Goal: Contribute content: Add original content to the website for others to see

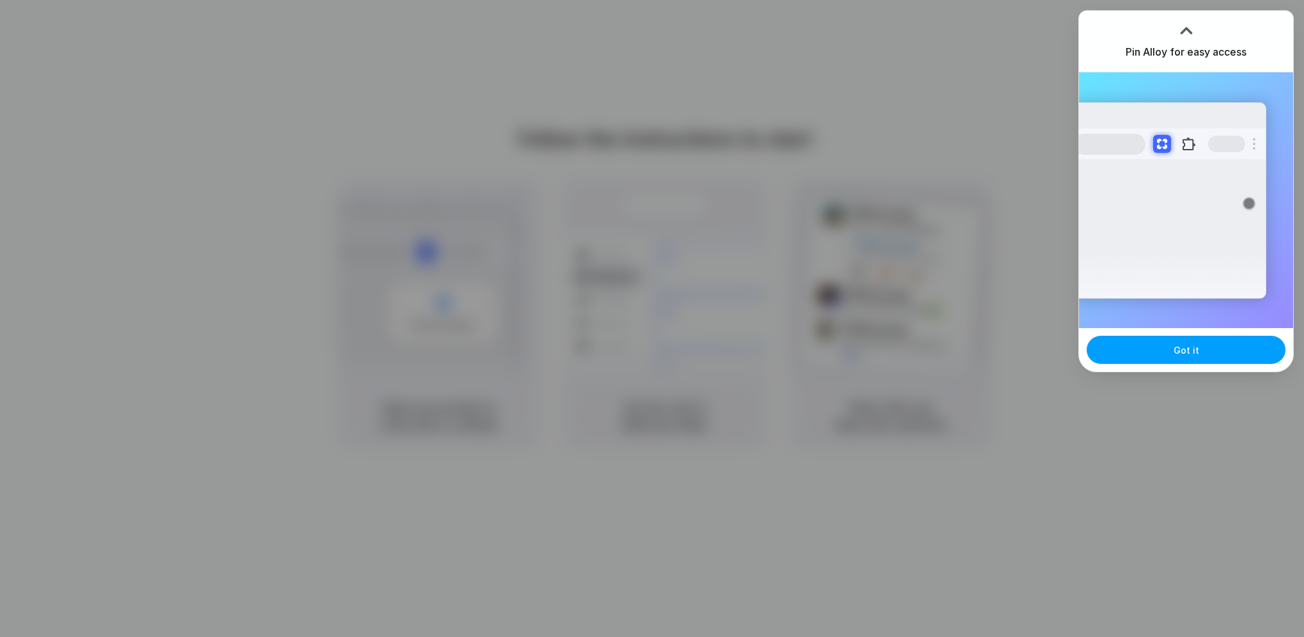
click at [1057, 346] on span "Got it" at bounding box center [1187, 349] width 26 height 13
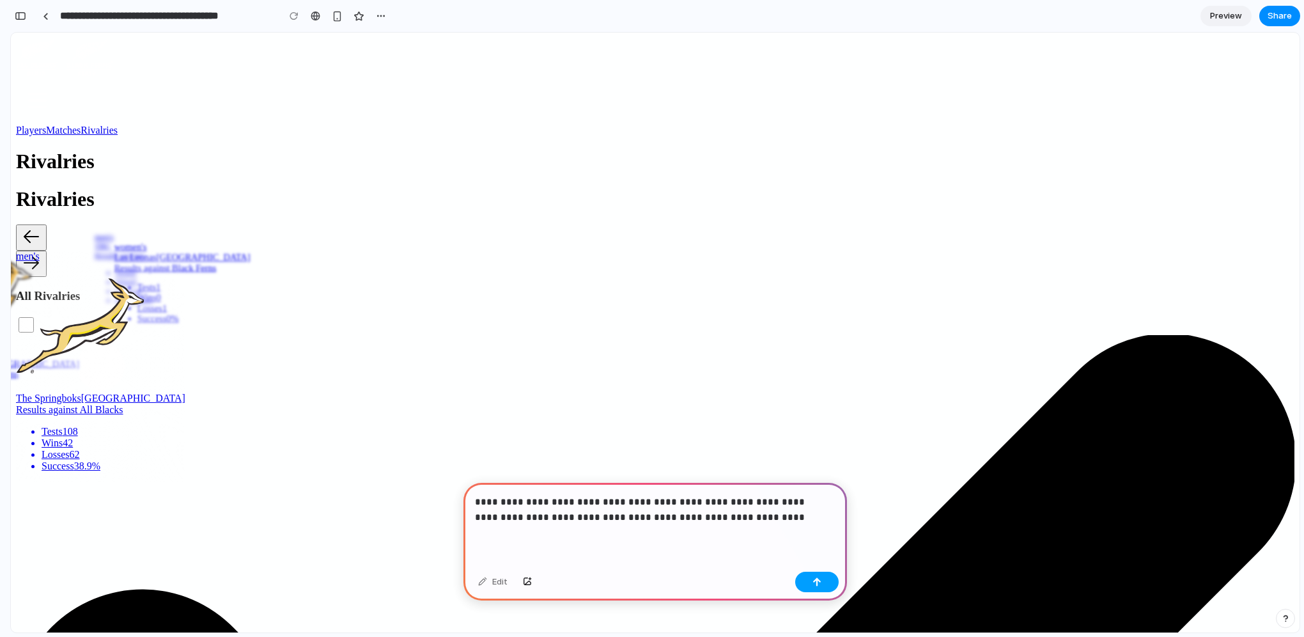
click at [820, 582] on div "button" at bounding box center [816, 581] width 9 height 9
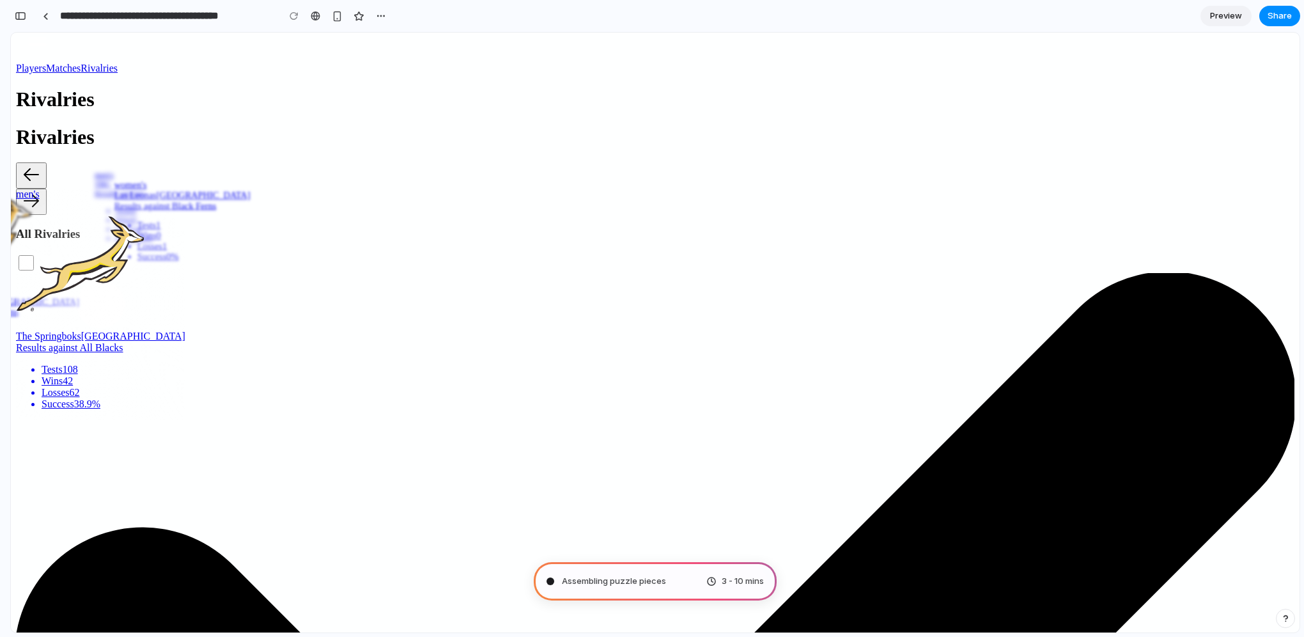
scroll to position [63, 0]
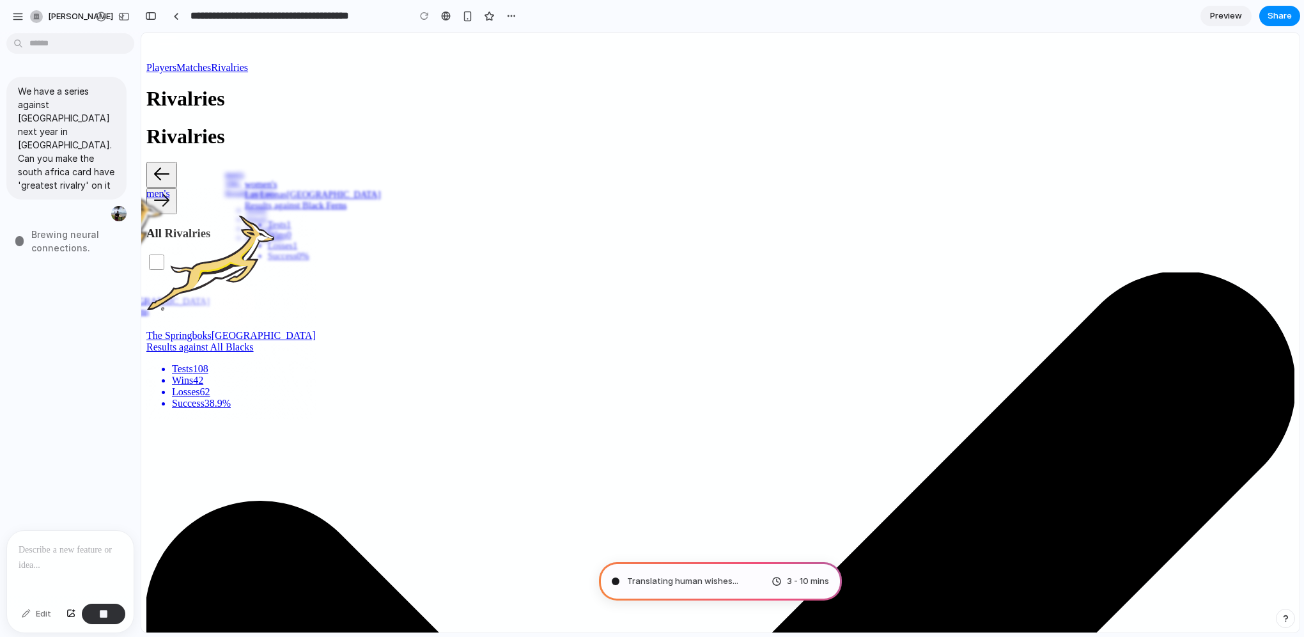
type input "**********"
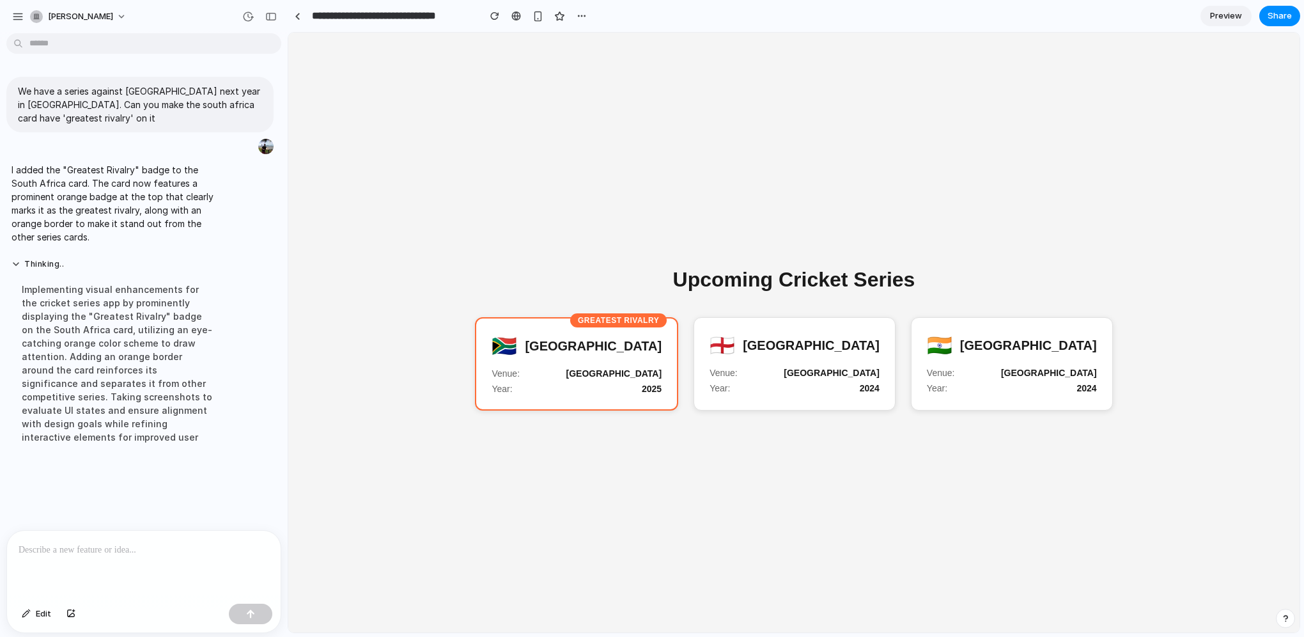
scroll to position [0, 0]
click at [40, 259] on button "Thinking ." at bounding box center [119, 264] width 214 height 11
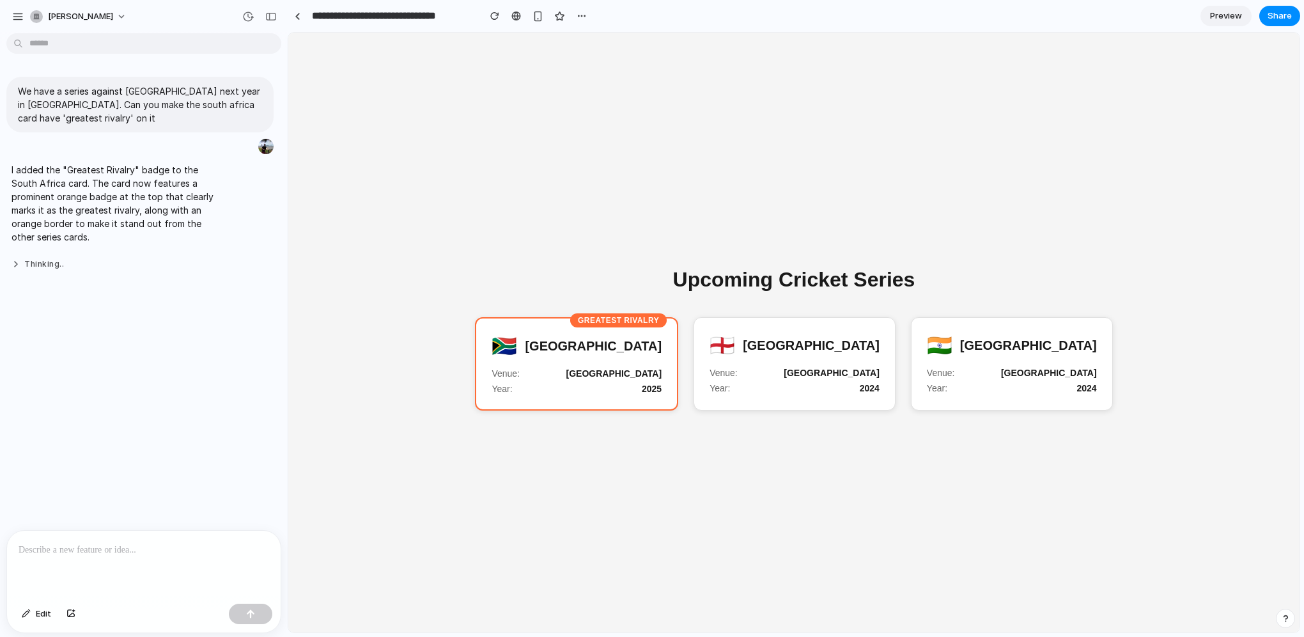
click at [40, 259] on button "Thinking .." at bounding box center [119, 264] width 214 height 11
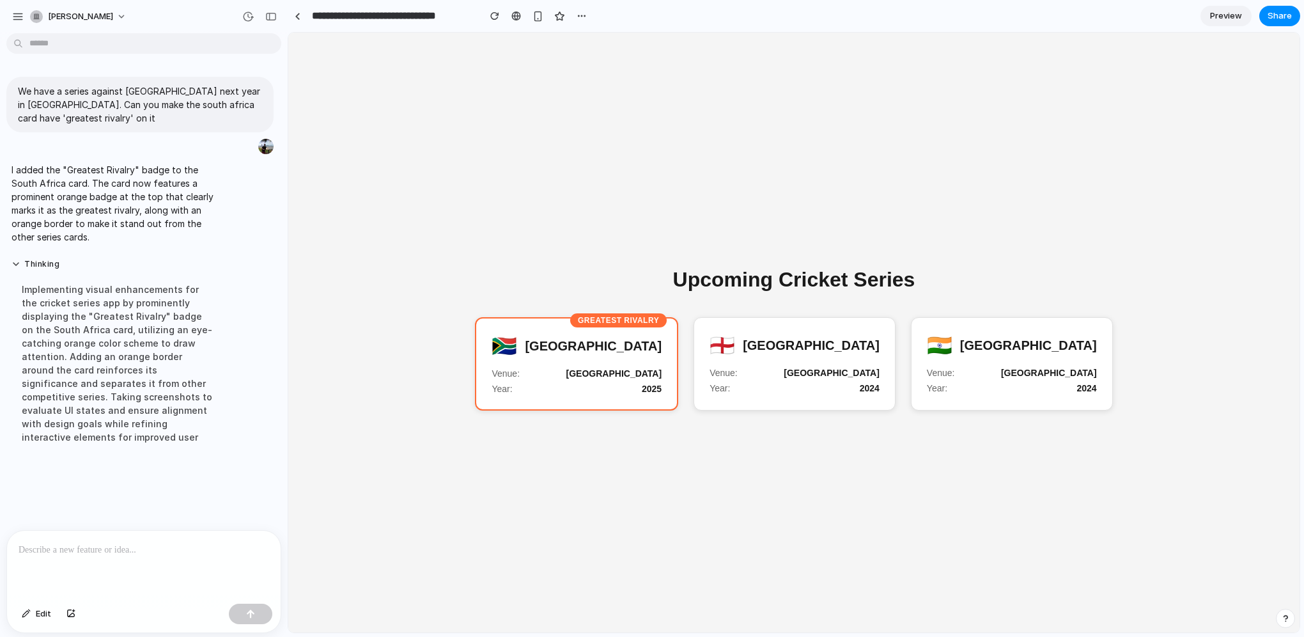
click at [79, 564] on div at bounding box center [144, 565] width 274 height 68
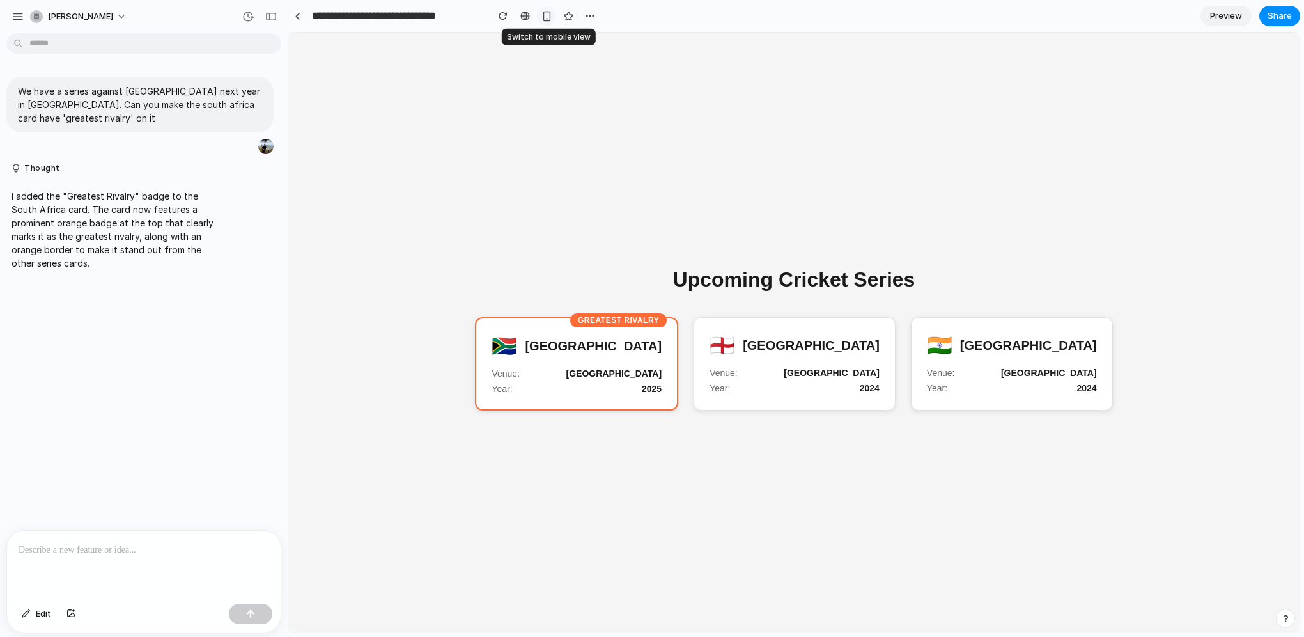
click at [543, 17] on div "button" at bounding box center [546, 16] width 11 height 11
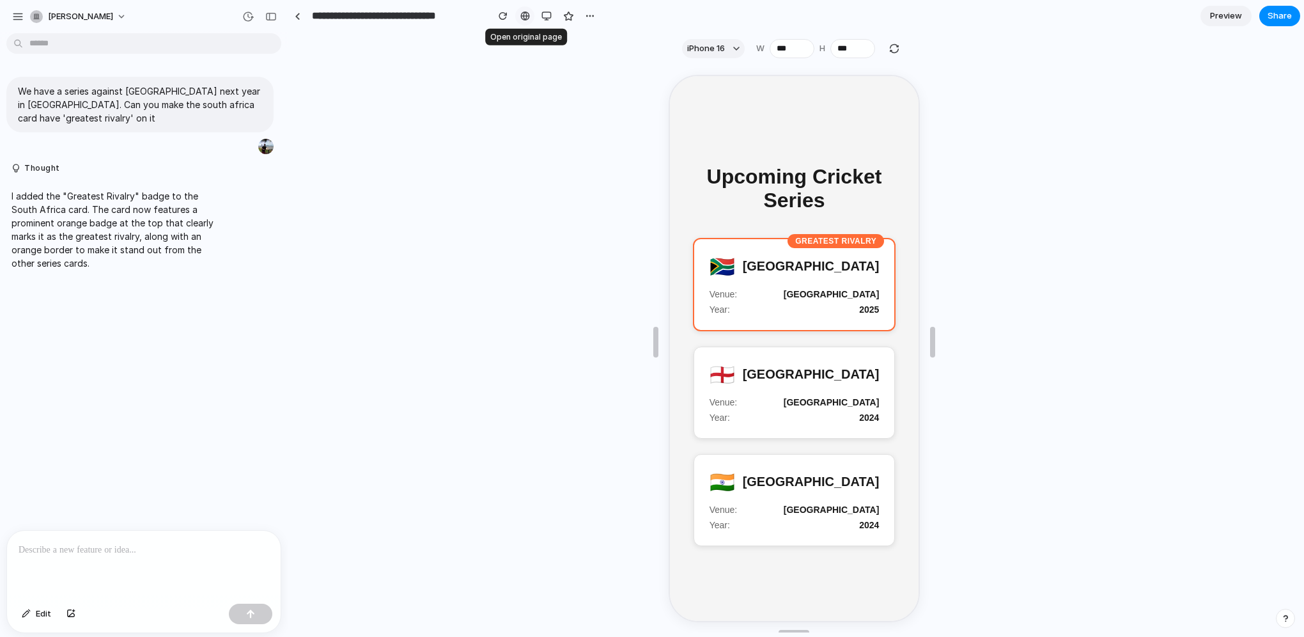
click at [524, 18] on div at bounding box center [525, 16] width 10 height 10
